Goal: Information Seeking & Learning: Understand process/instructions

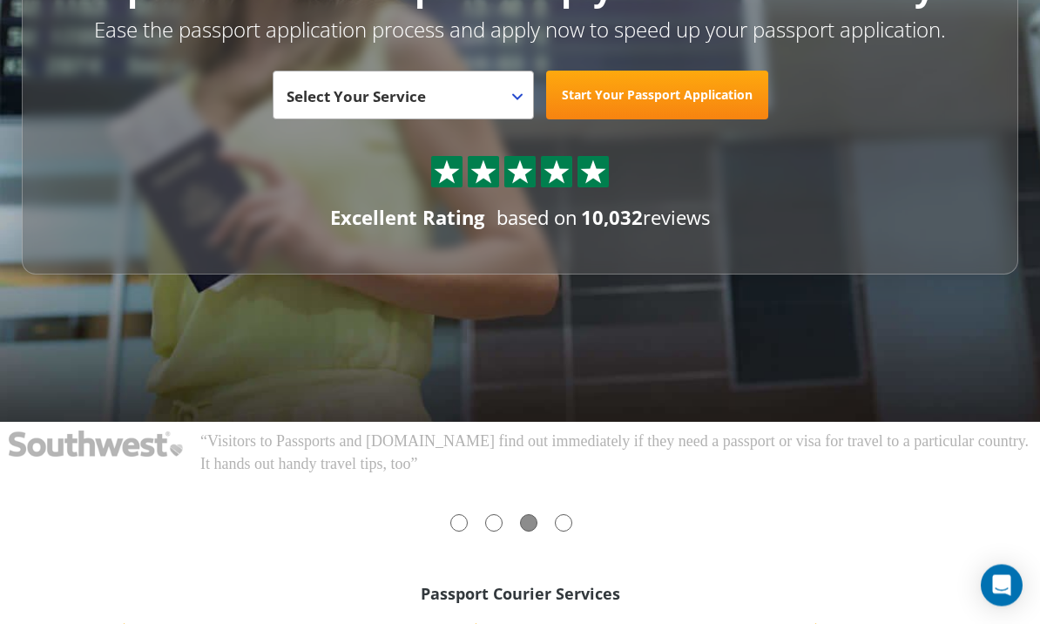
scroll to position [223, 0]
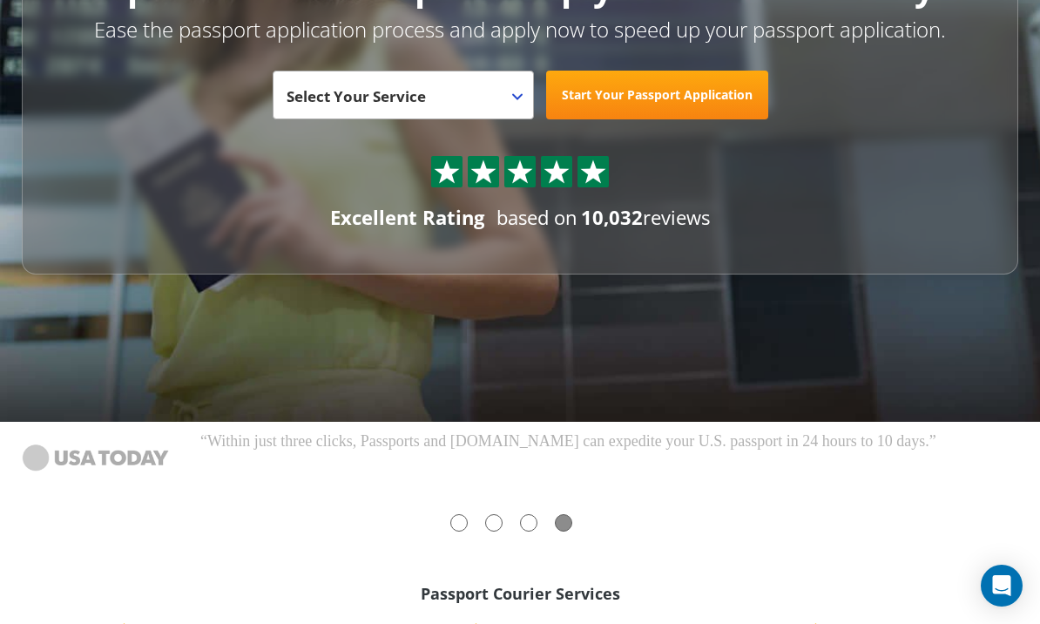
click at [465, 527] on div at bounding box center [458, 522] width 17 height 17
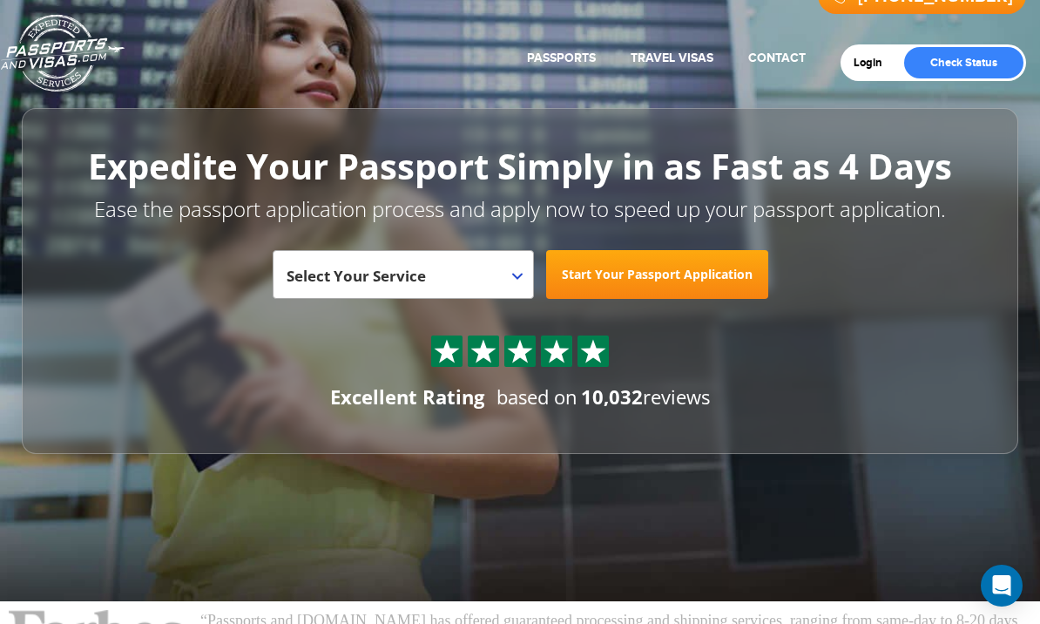
scroll to position [0, 0]
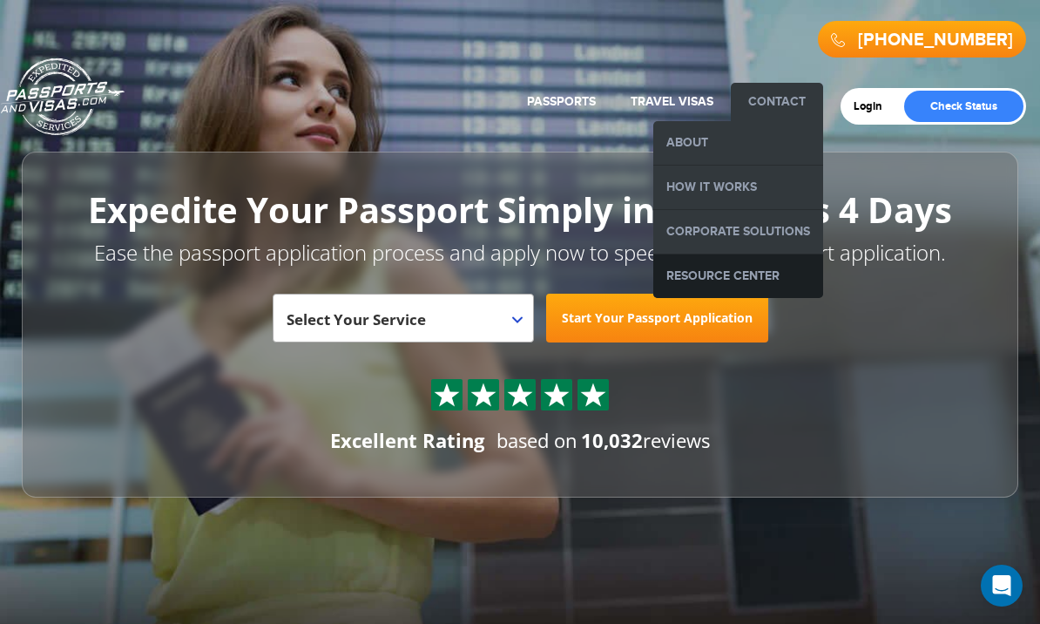
click at [766, 273] on link "Resource Center" at bounding box center [738, 276] width 170 height 44
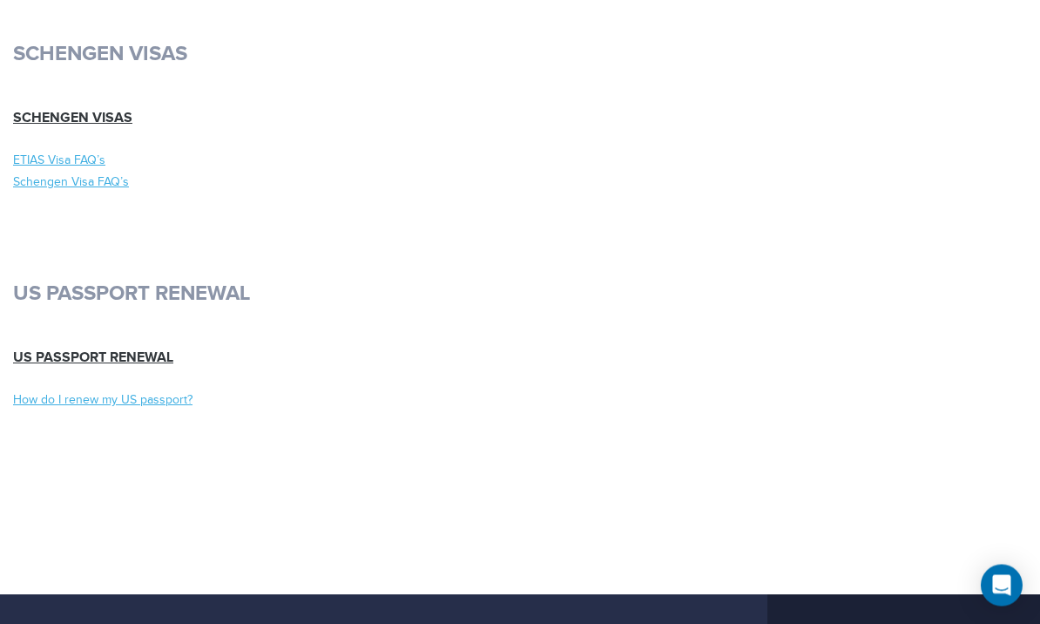
scroll to position [9634, 0]
click at [138, 349] on link "US Passport Renewal" at bounding box center [93, 357] width 160 height 17
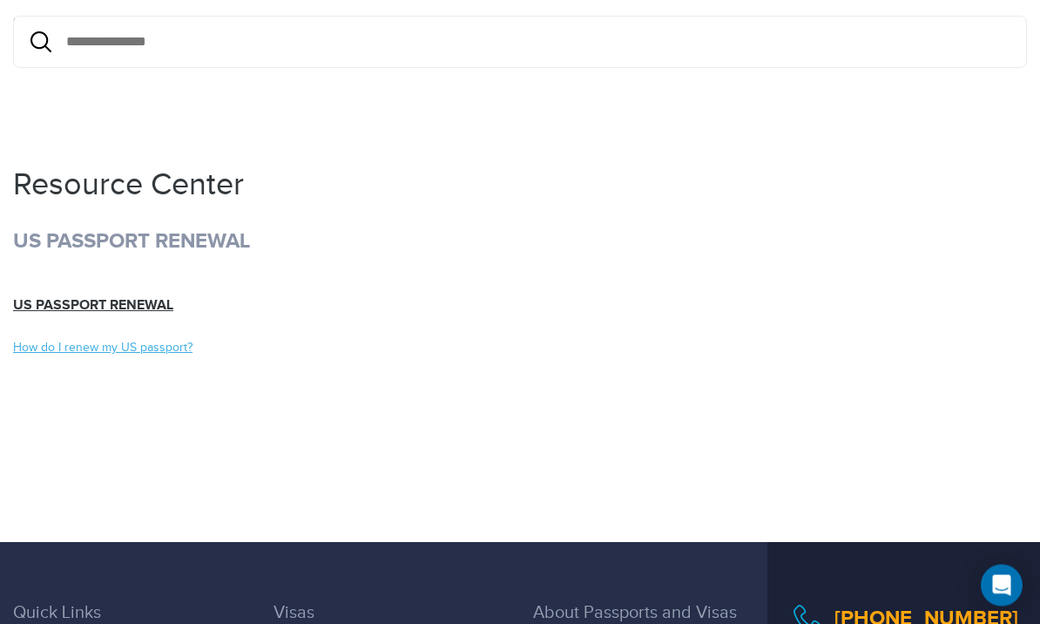
scroll to position [187, 0]
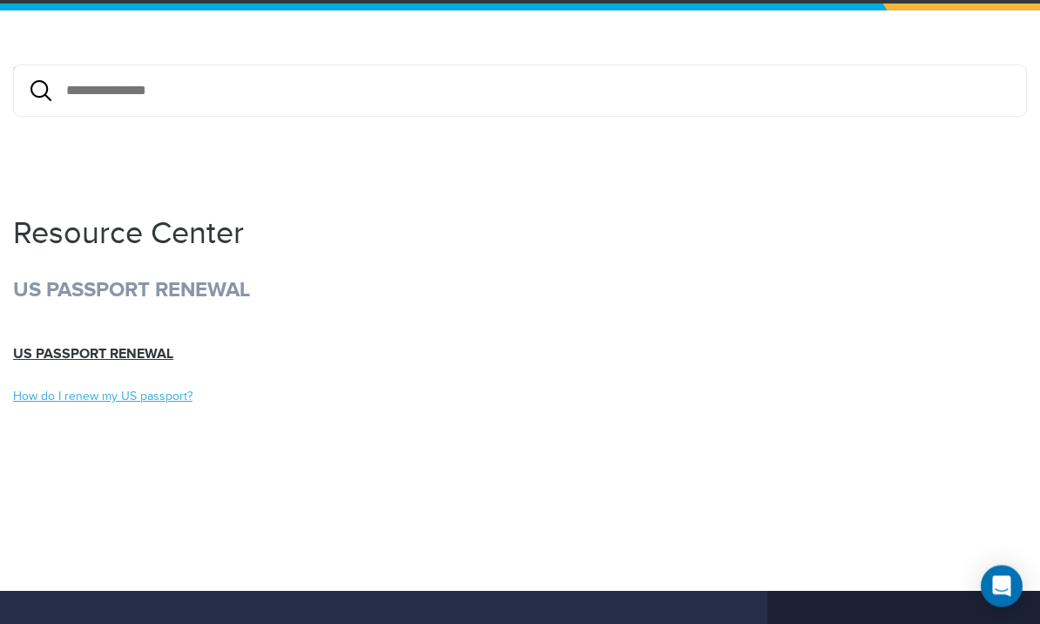
scroll to position [138, 0]
click at [147, 403] on link "How do I renew my US passport?" at bounding box center [260, 396] width 494 height 17
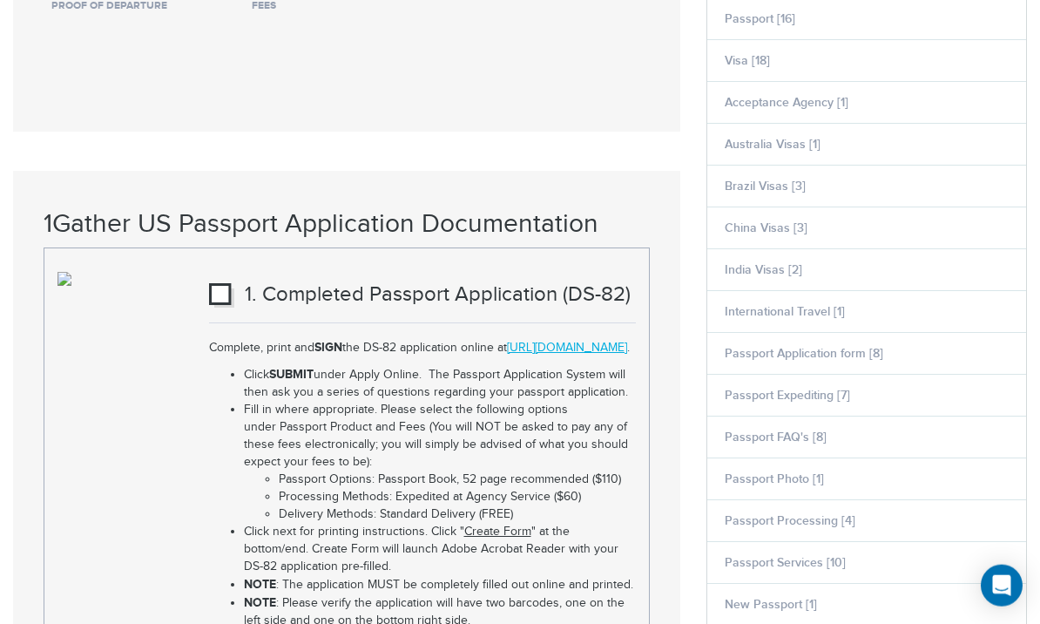
scroll to position [1228, 0]
click at [223, 284] on img at bounding box center [221, 293] width 25 height 24
click at [215, 288] on img at bounding box center [221, 293] width 25 height 24
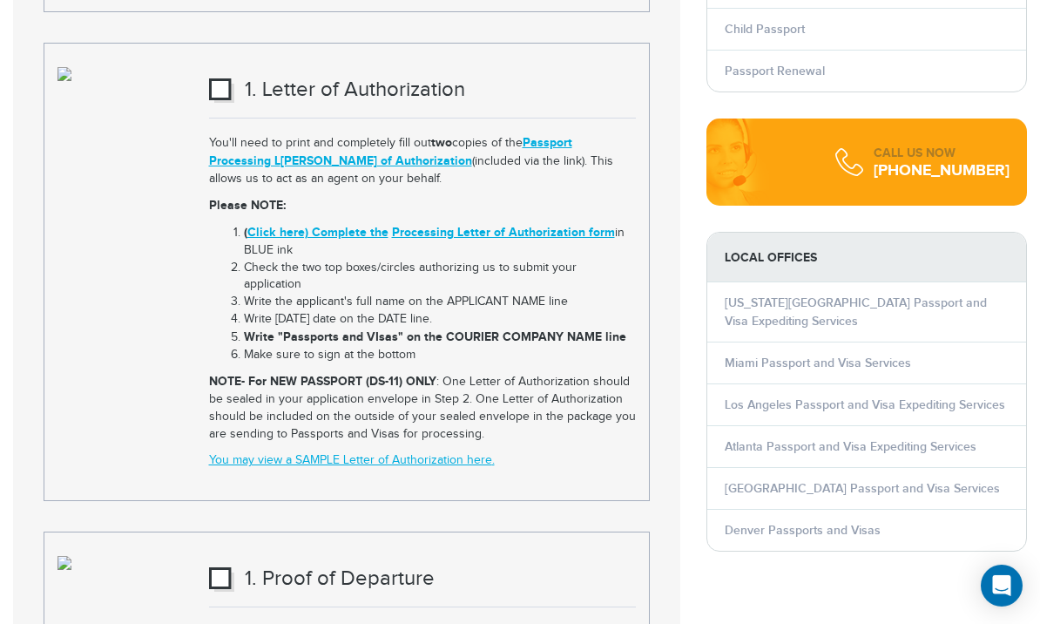
scroll to position [2338, 0]
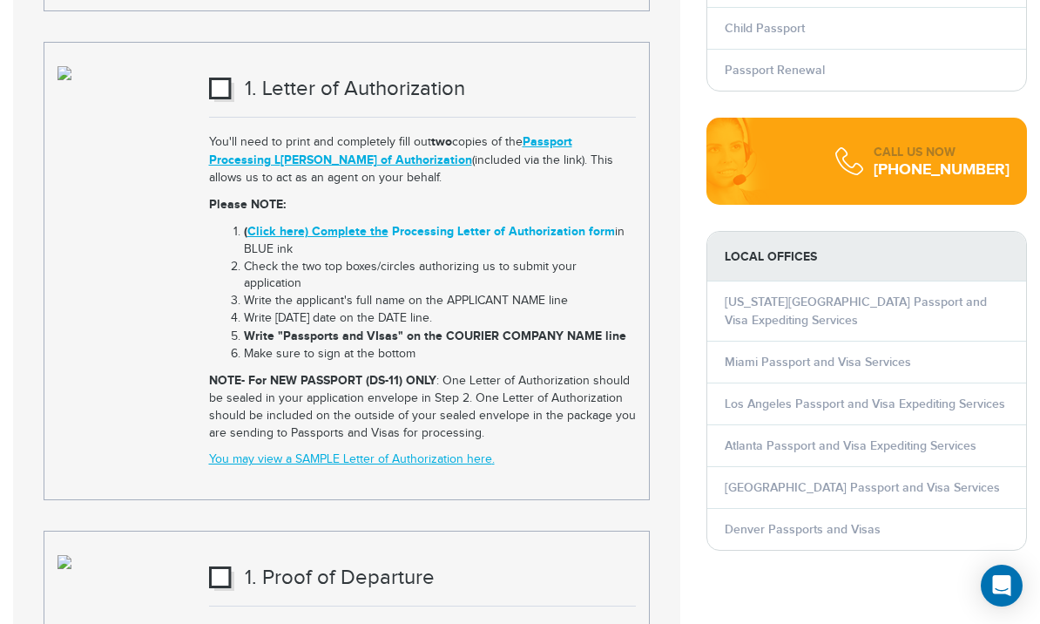
click at [552, 224] on link "Processing Letter of Authorization form" at bounding box center [503, 231] width 223 height 15
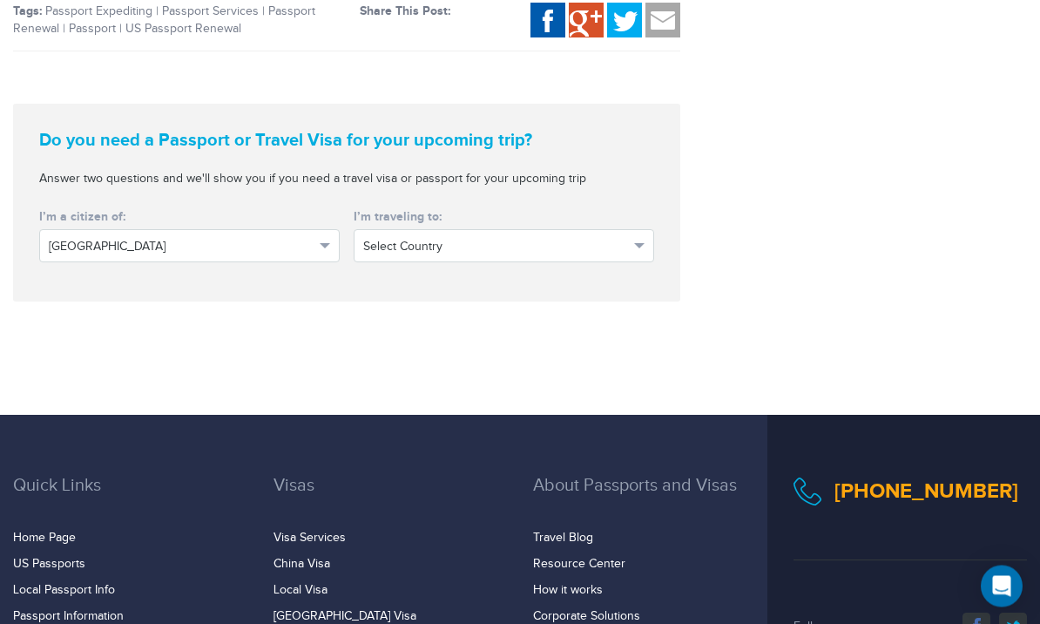
scroll to position [3862, 0]
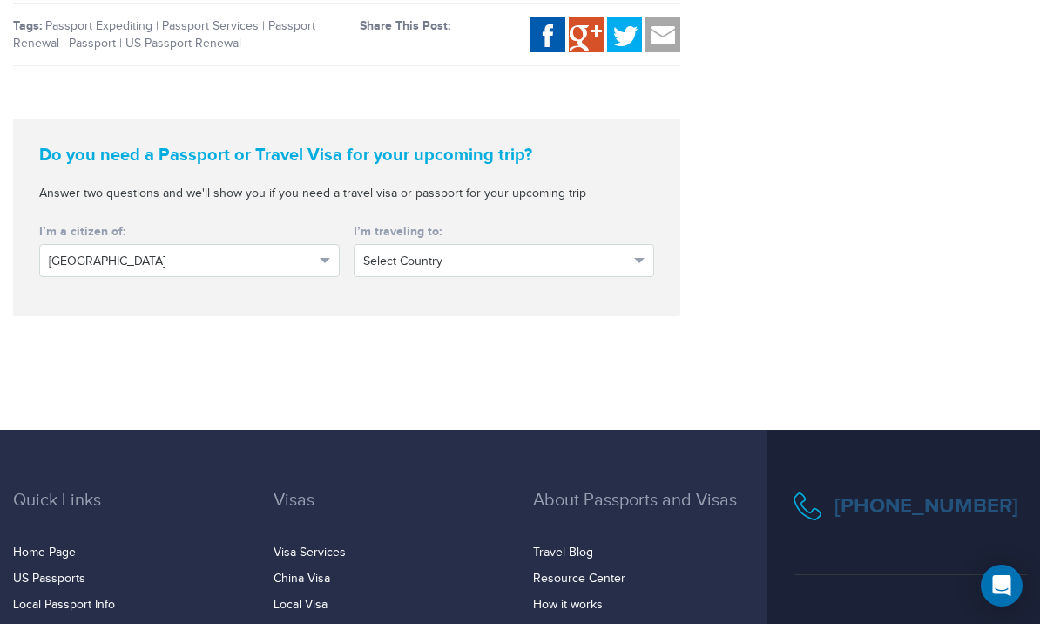
click at [913, 493] on link "[PHONE_NUMBER]" at bounding box center [926, 505] width 184 height 25
click at [933, 493] on link "[PHONE_NUMBER]" at bounding box center [926, 505] width 184 height 25
